Goal: Navigation & Orientation: Find specific page/section

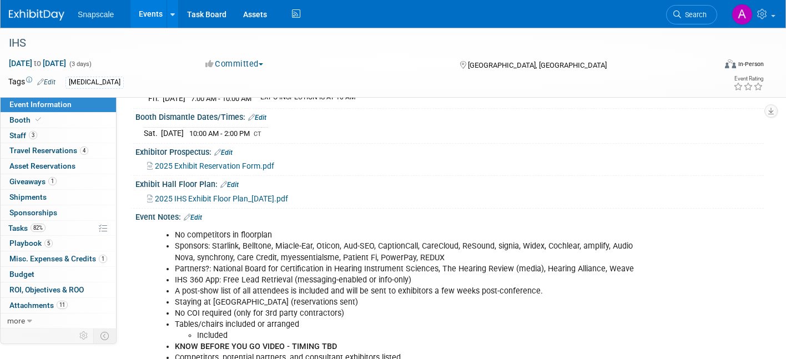
click at [144, 19] on link "Events" at bounding box center [150, 14] width 41 height 28
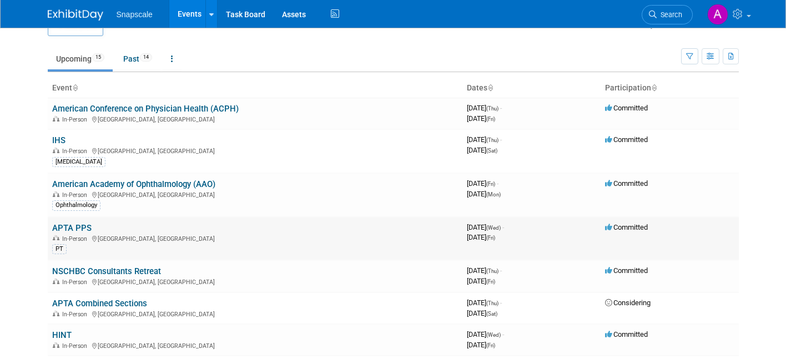
scroll to position [29, 0]
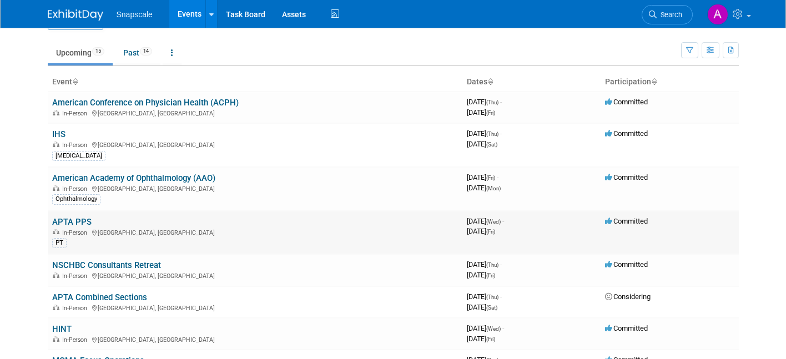
click at [68, 221] on link "APTA PPS" at bounding box center [71, 222] width 39 height 10
